Goal: Information Seeking & Learning: Learn about a topic

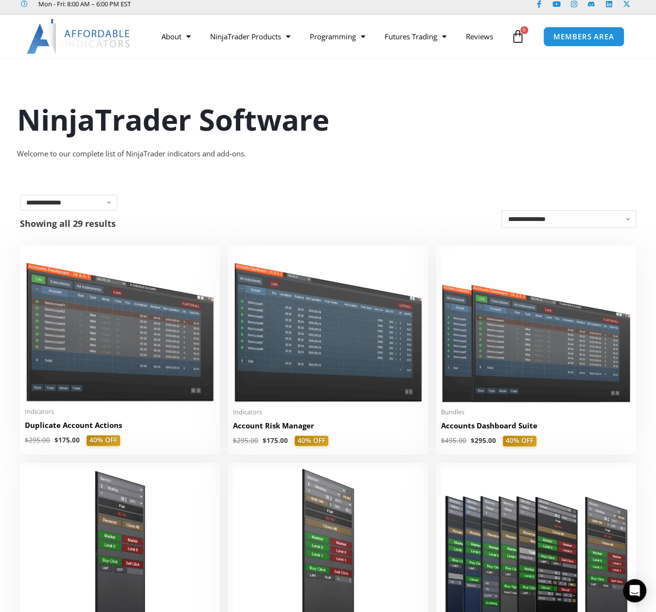
scroll to position [25, 0]
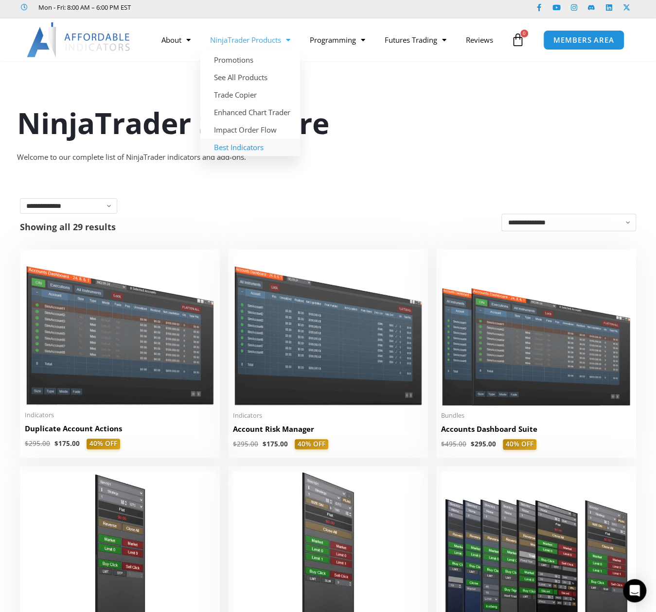
click at [239, 149] on link "Best Indicators" at bounding box center [250, 147] width 100 height 17
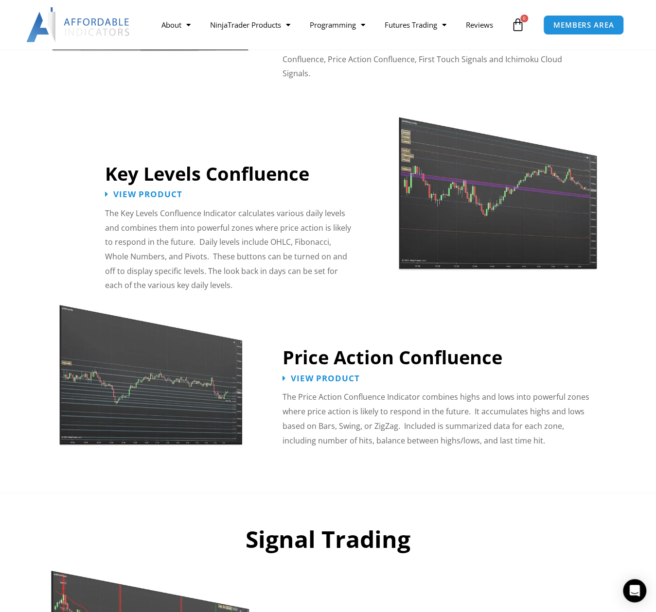
scroll to position [1021, 0]
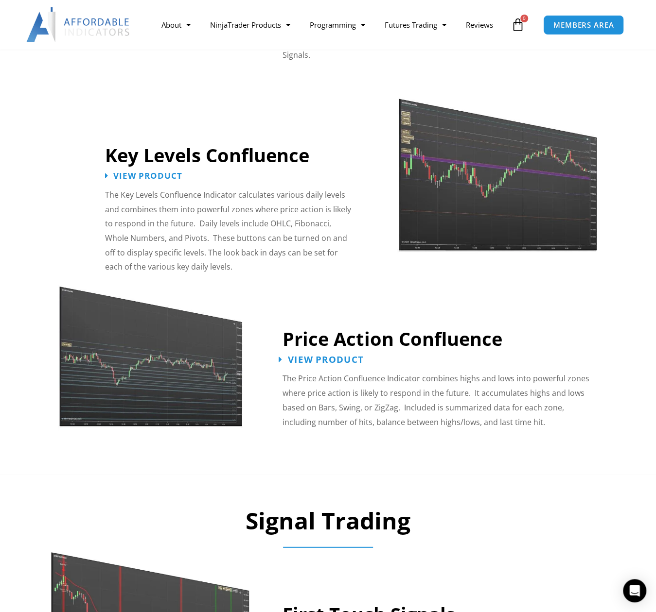
click at [338, 355] on span "View Product" at bounding box center [326, 359] width 76 height 9
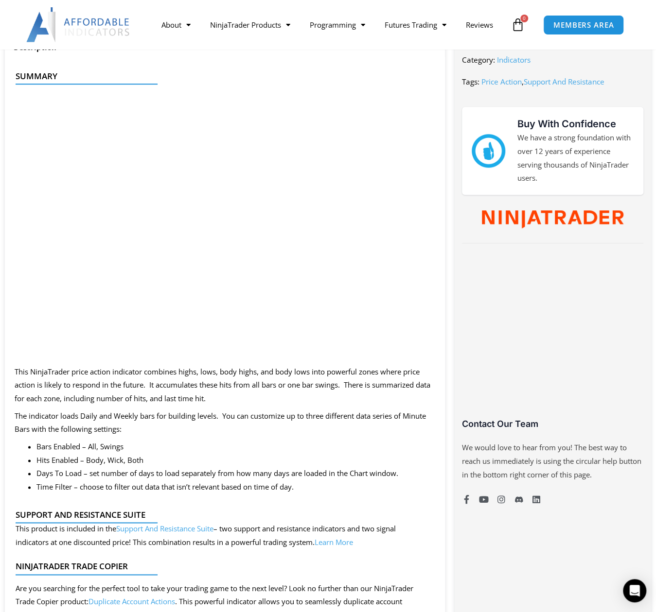
scroll to position [437, 0]
